Goal: Find specific page/section: Find specific page/section

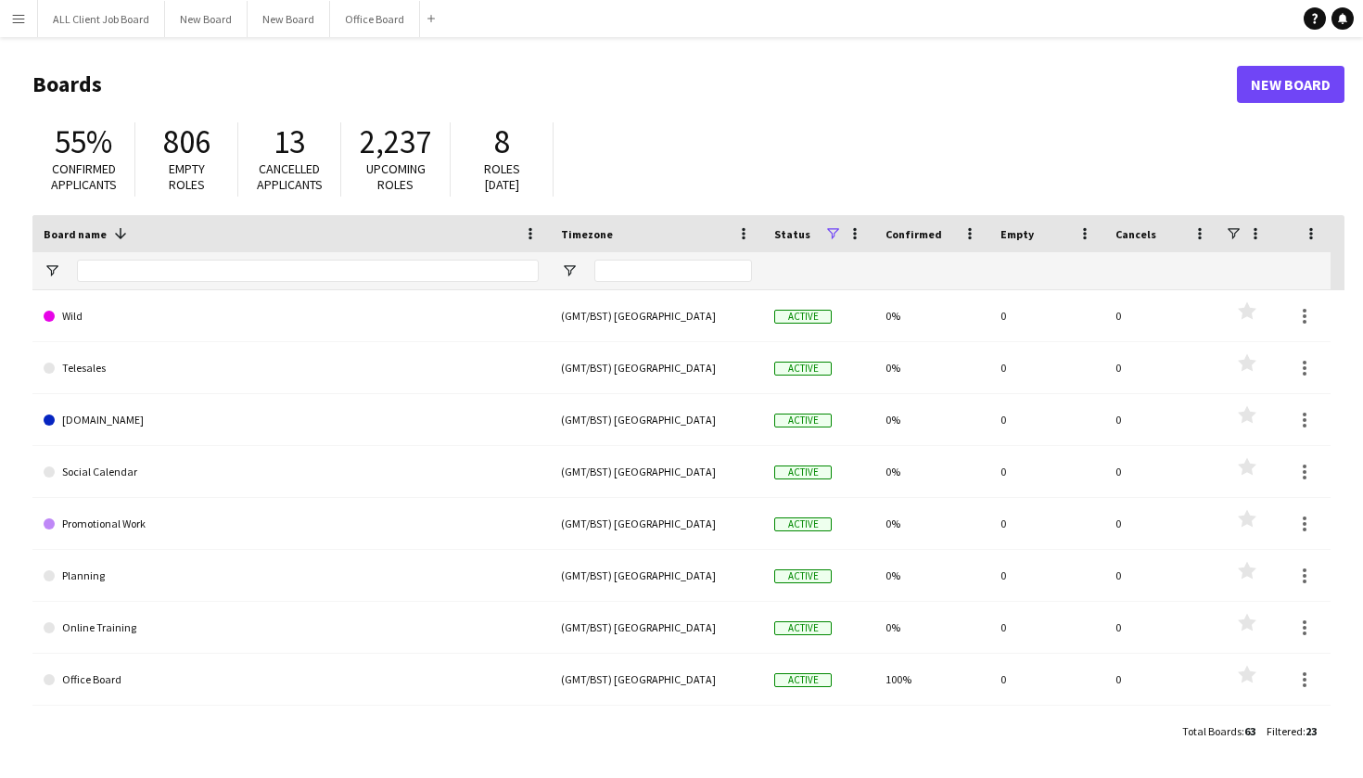
click at [18, 25] on app-icon "Menu" at bounding box center [18, 18] width 15 height 15
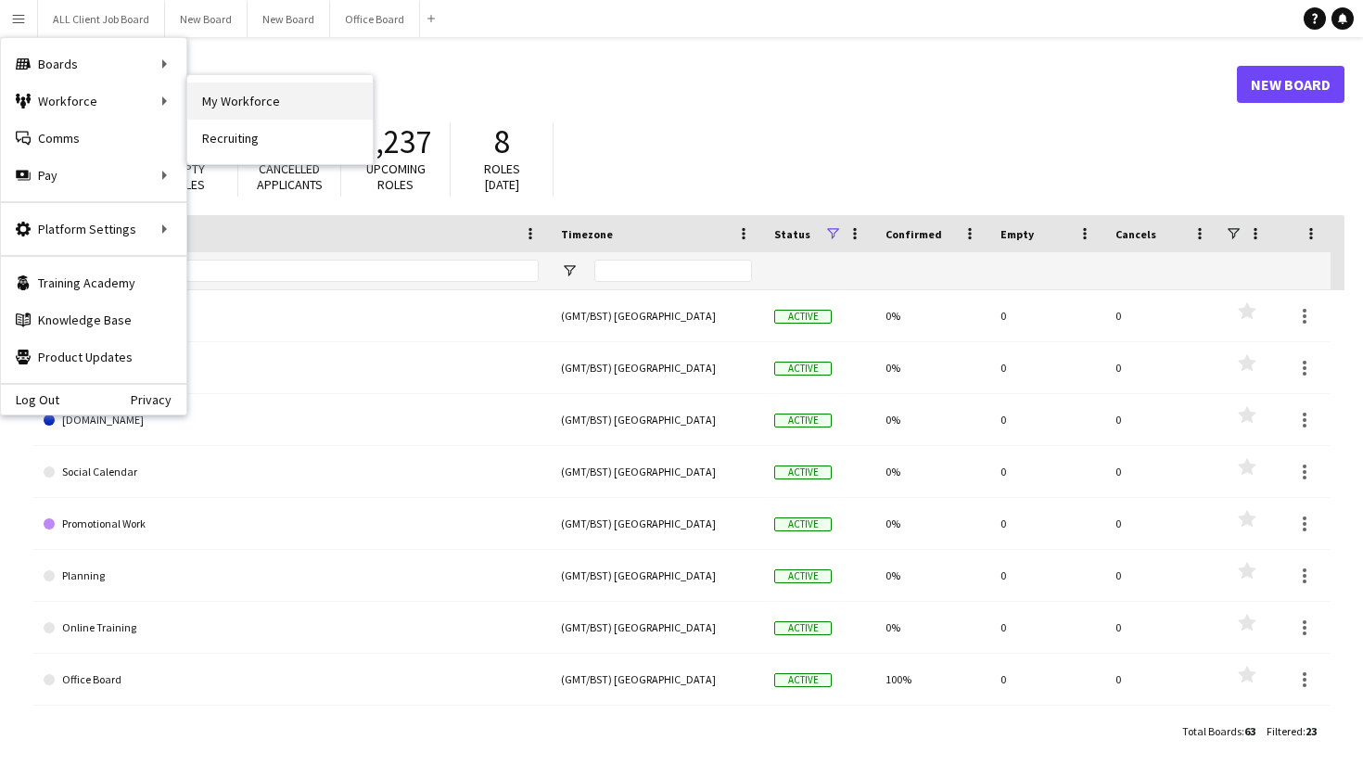
click at [236, 108] on link "My Workforce" at bounding box center [279, 101] width 185 height 37
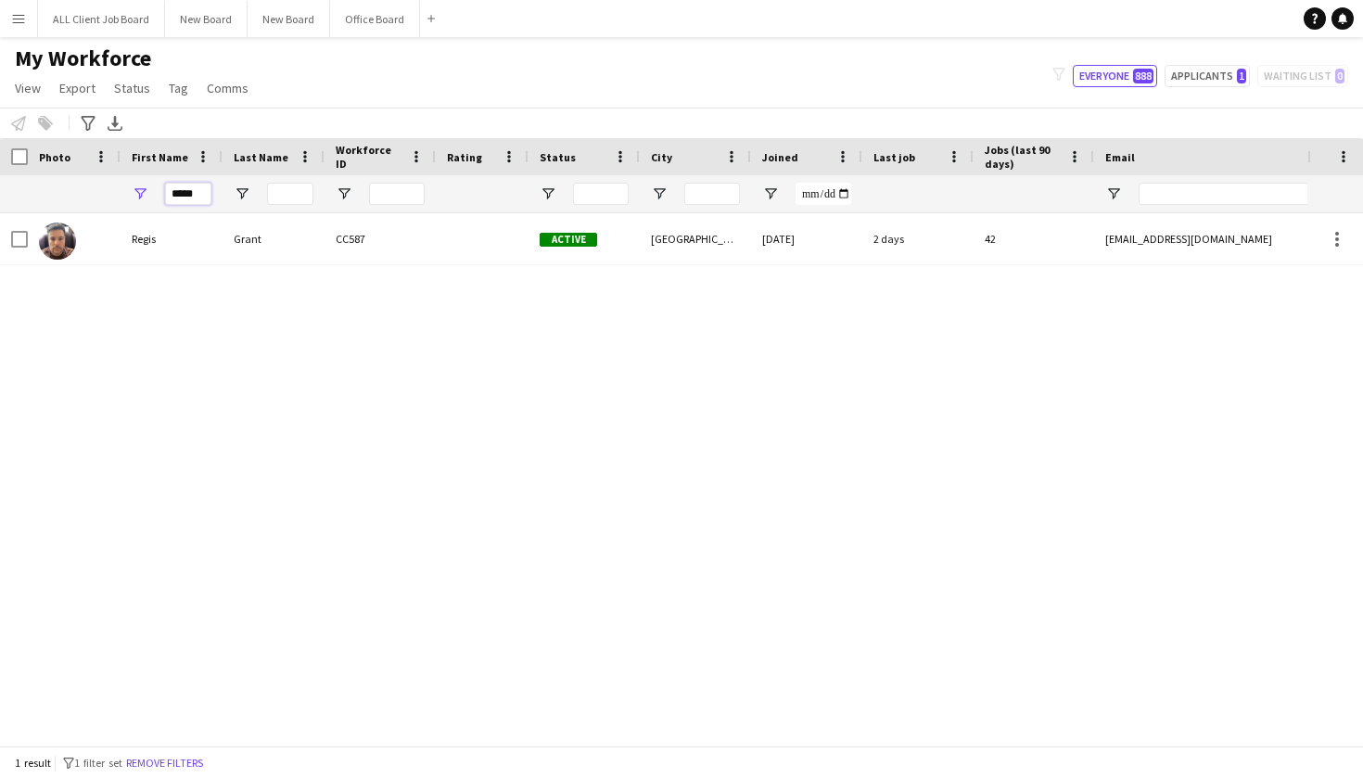
click at [197, 187] on input "*****" at bounding box center [188, 194] width 46 height 22
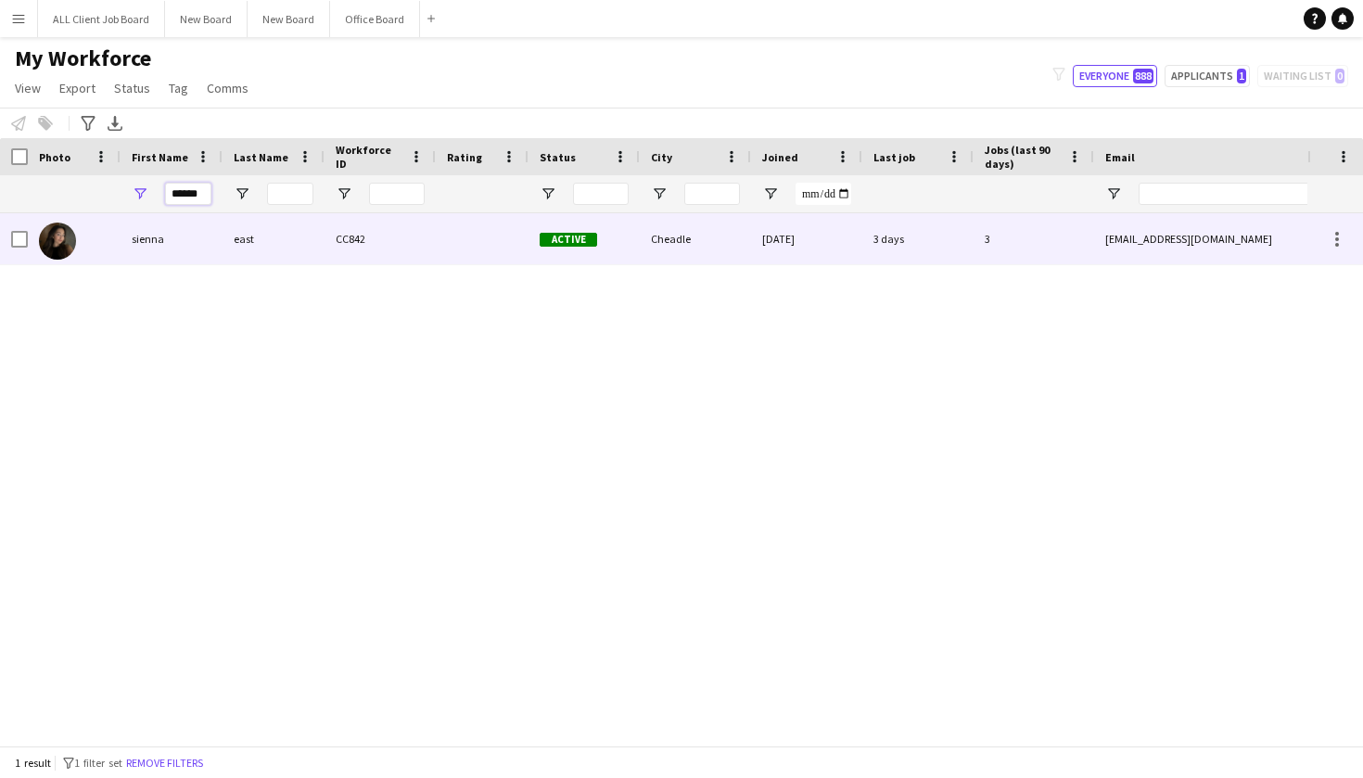
type input "******"
click at [180, 240] on div "sienna" at bounding box center [172, 238] width 102 height 51
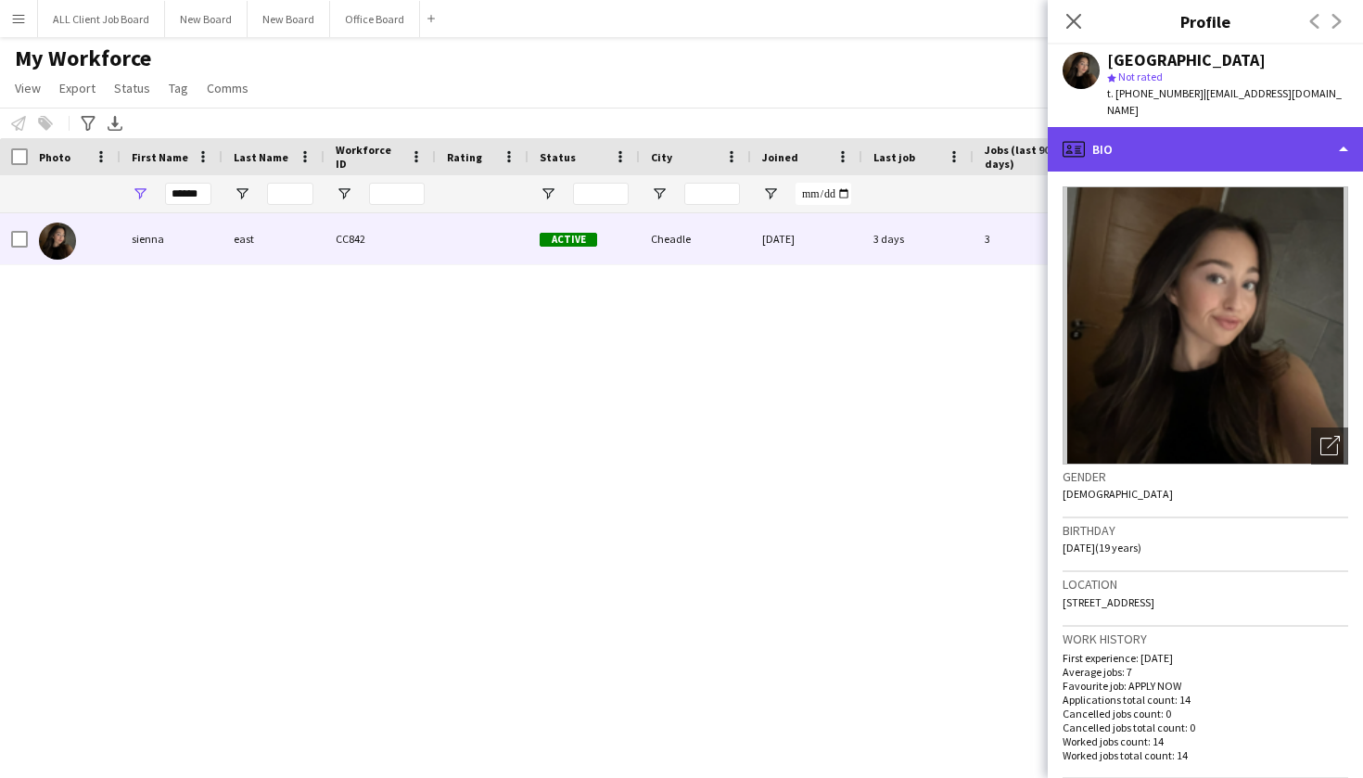
click at [1243, 127] on div "profile Bio" at bounding box center [1205, 149] width 315 height 45
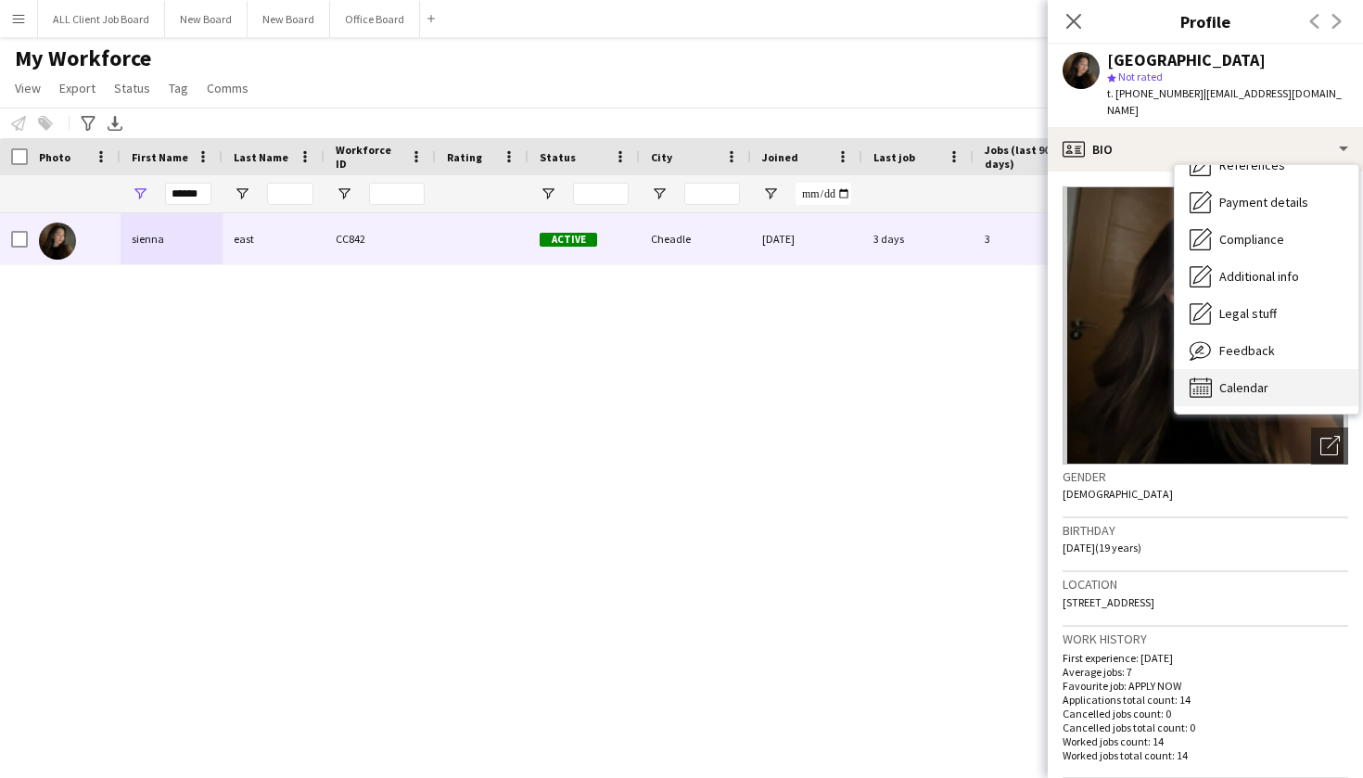
scroll to position [211, 0]
click at [1249, 377] on div "Calendar Calendar" at bounding box center [1267, 387] width 184 height 37
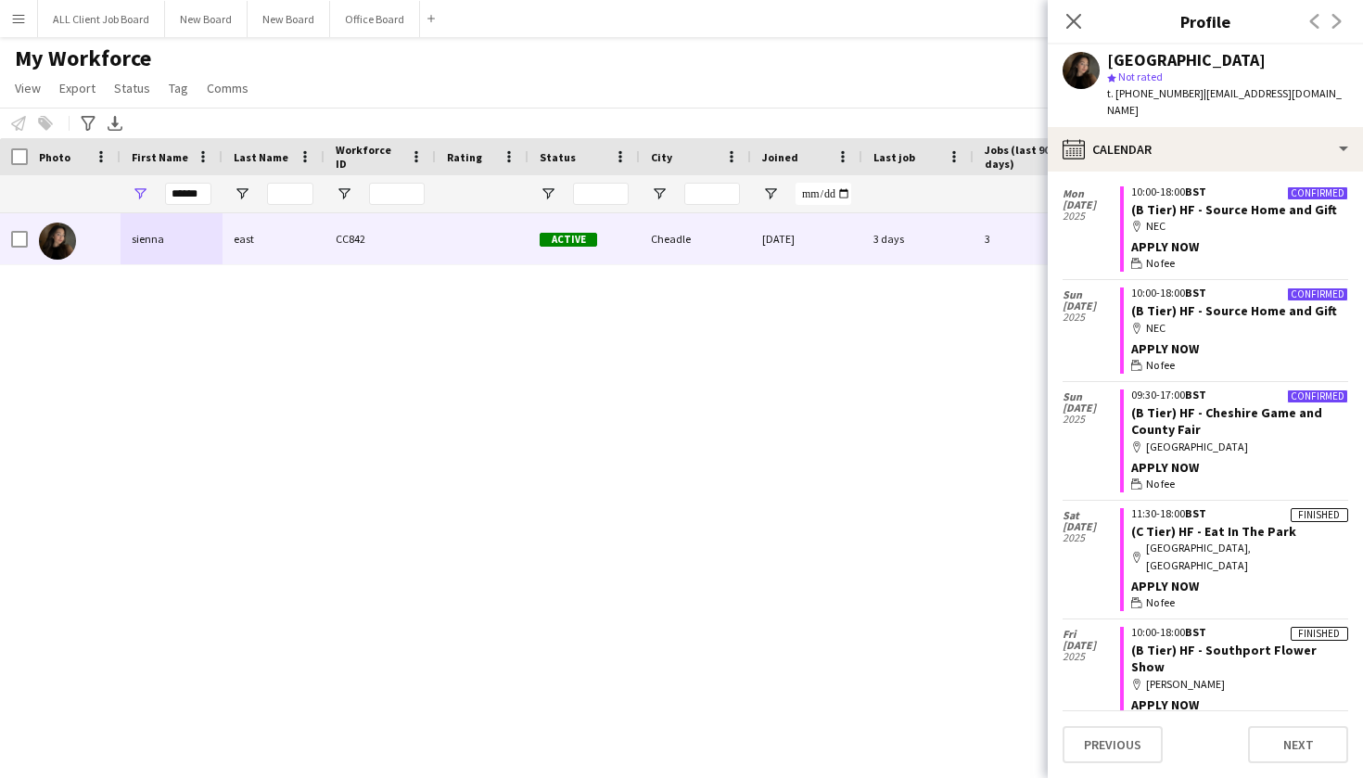
scroll to position [987, 0]
click at [822, 317] on div "sienna east CC842 Active Cheadle [DATE] 3 days 3 [EMAIL_ADDRESS][DOMAIN_NAME] […" at bounding box center [653, 479] width 1307 height 532
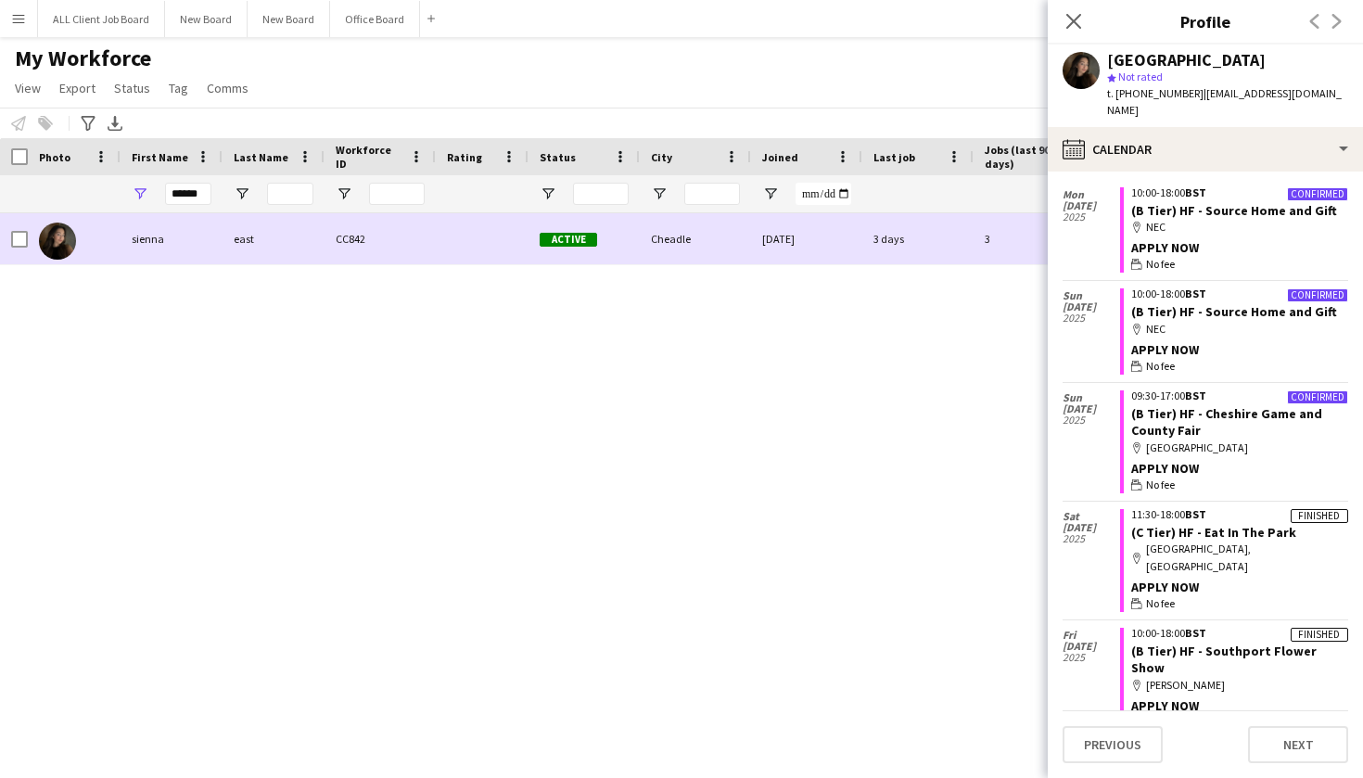
click at [849, 253] on div "[DATE]" at bounding box center [806, 238] width 111 height 51
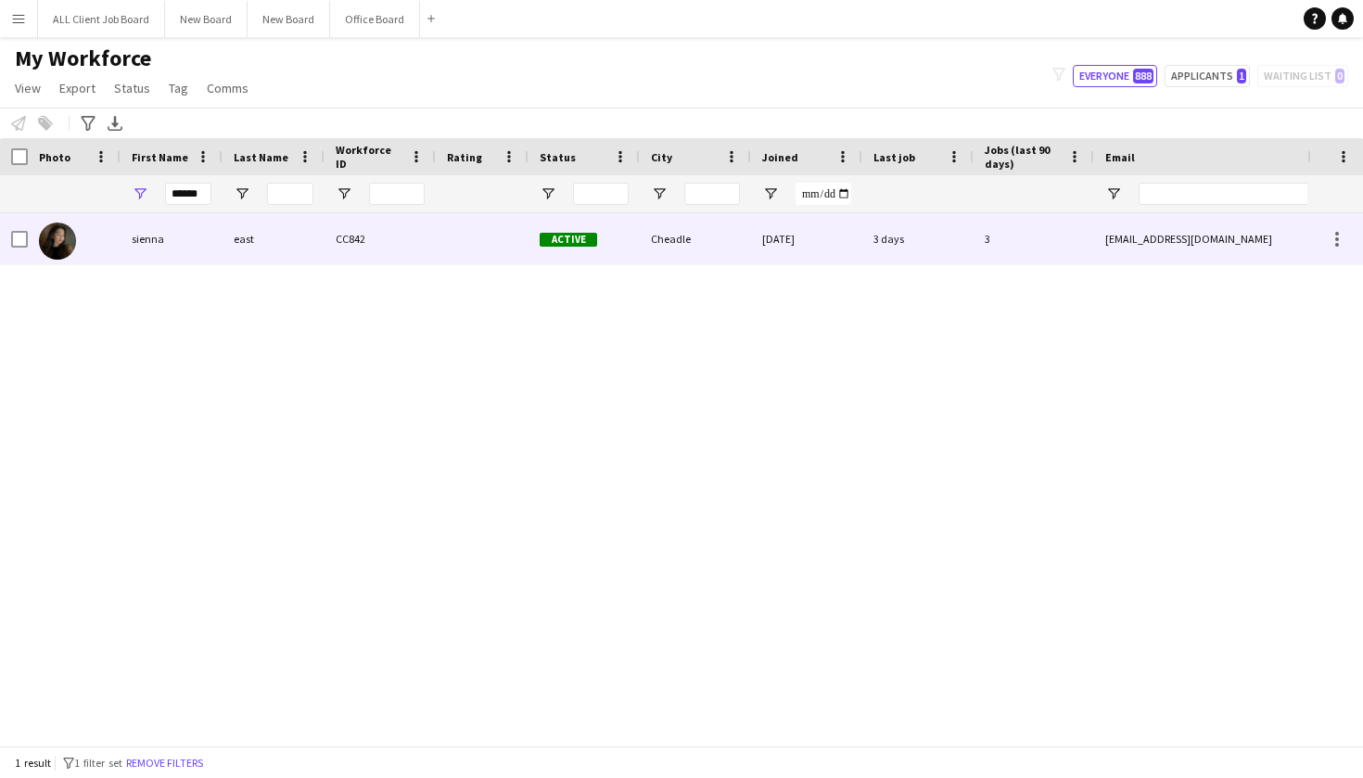
click at [849, 253] on div "[DATE]" at bounding box center [806, 238] width 111 height 51
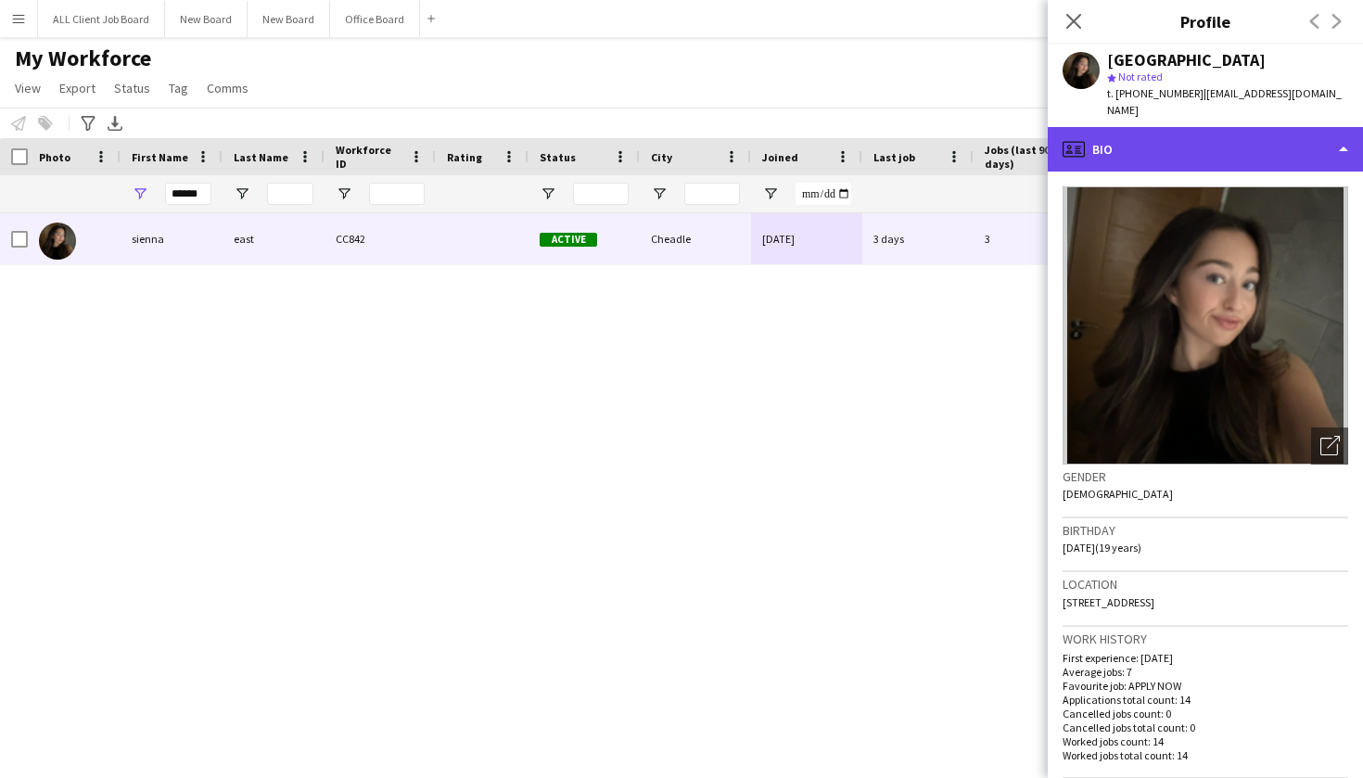
click at [1221, 146] on div "profile Bio" at bounding box center [1205, 149] width 315 height 45
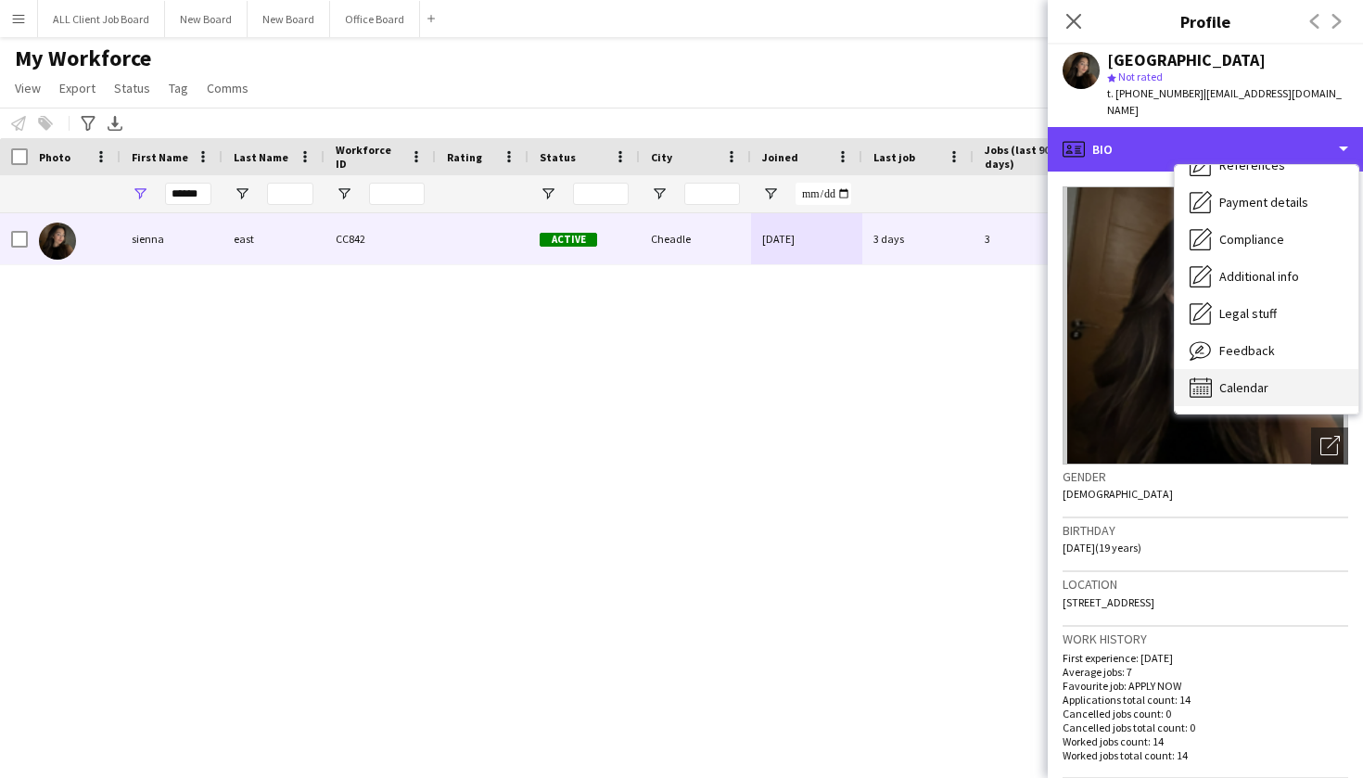
scroll to position [213, 0]
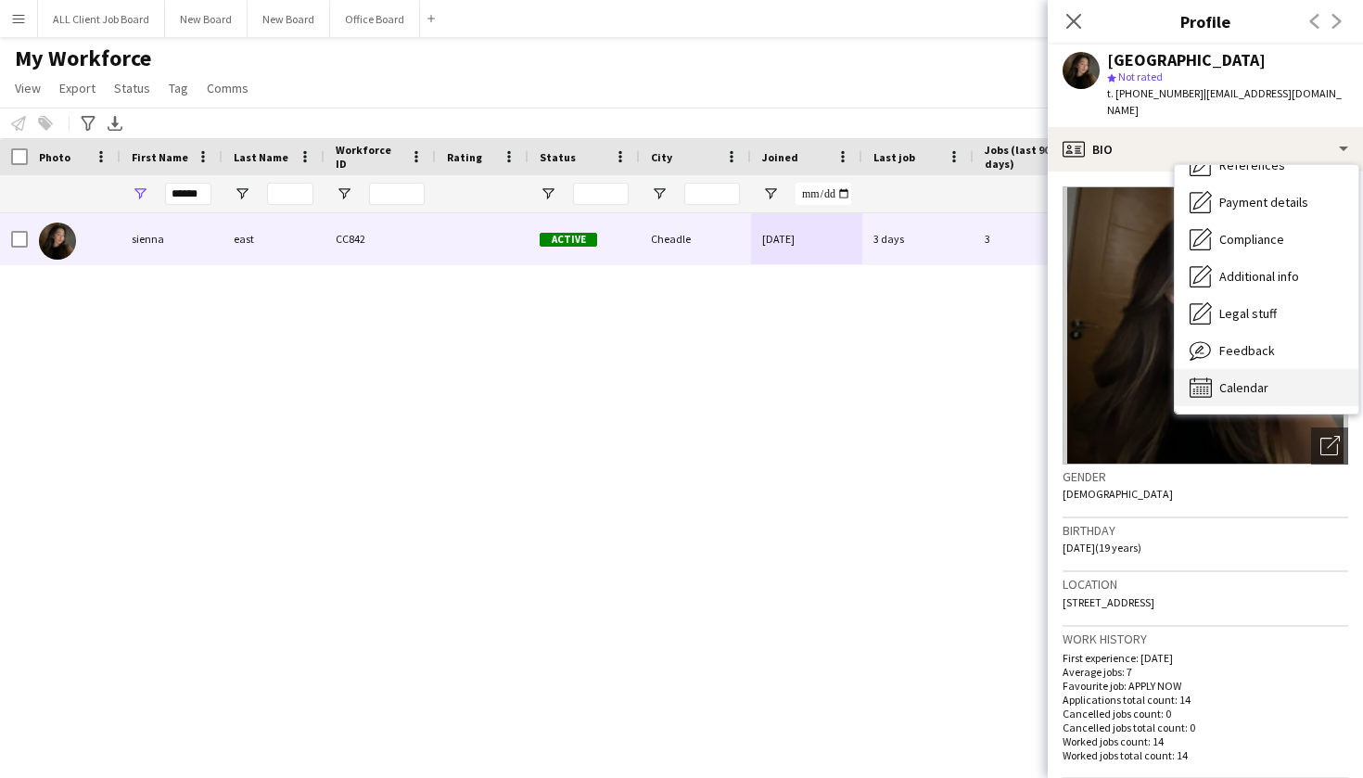
click at [1270, 372] on div "Calendar Calendar" at bounding box center [1267, 387] width 184 height 37
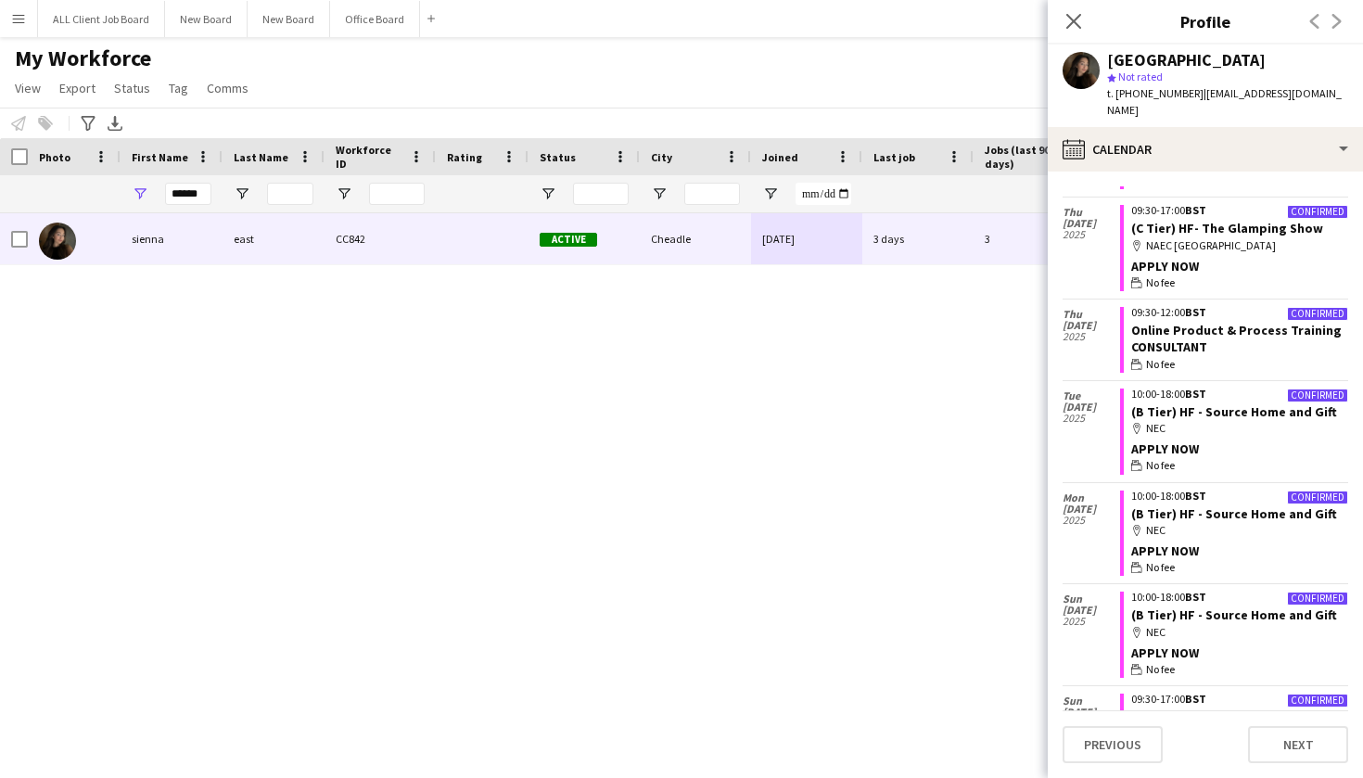
scroll to position [662, 0]
